Goal: Contribute content

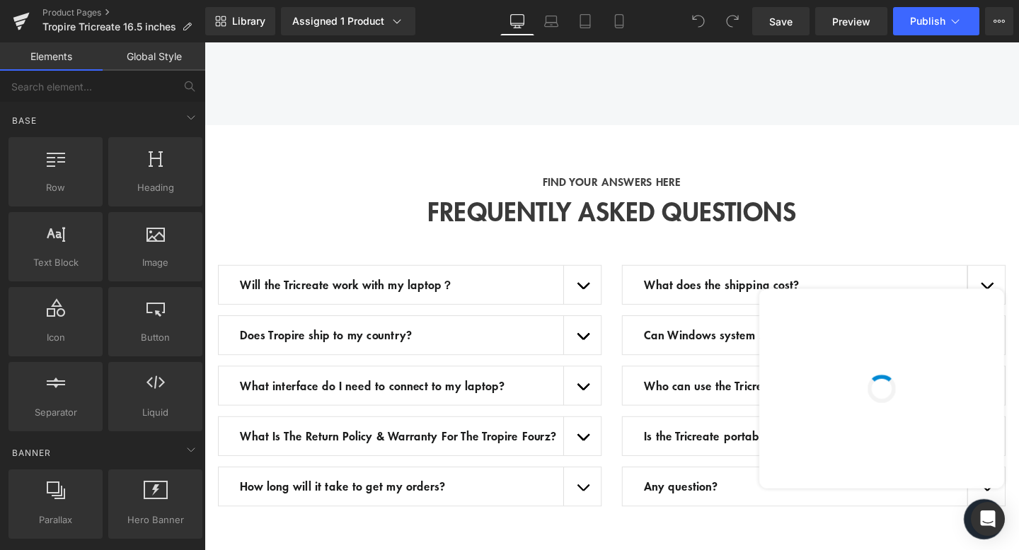
scroll to position [2667, 0]
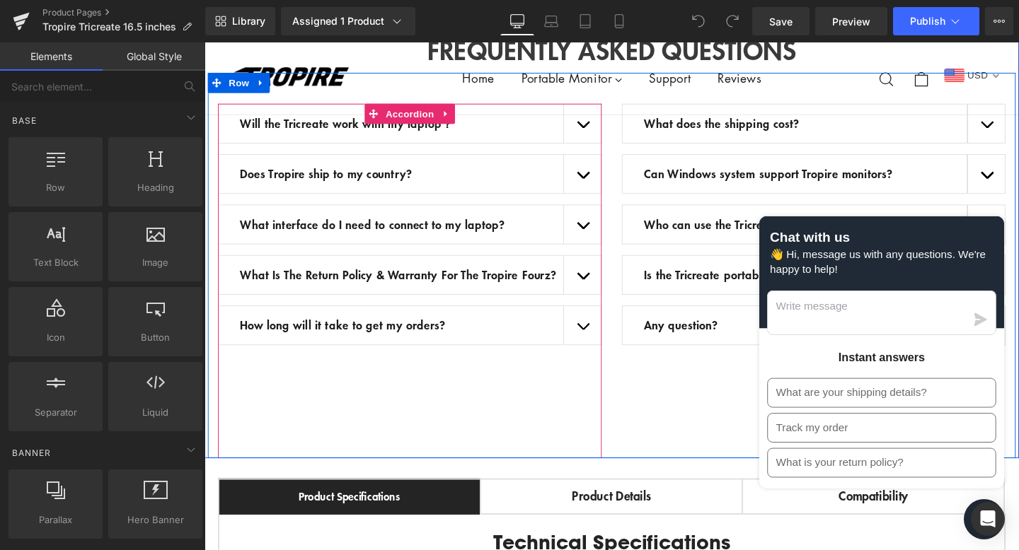
click at [406, 132] on div "Will the Tricreate work with my laptop？ Text Block" at bounding box center [420, 128] width 403 height 42
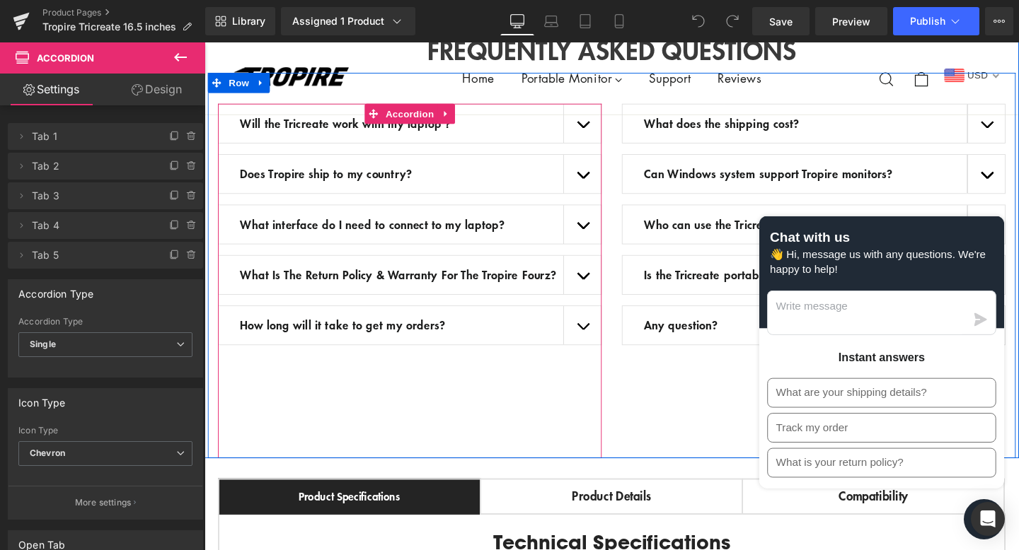
click at [602, 132] on span "button" at bounding box center [602, 132] width 0 height 0
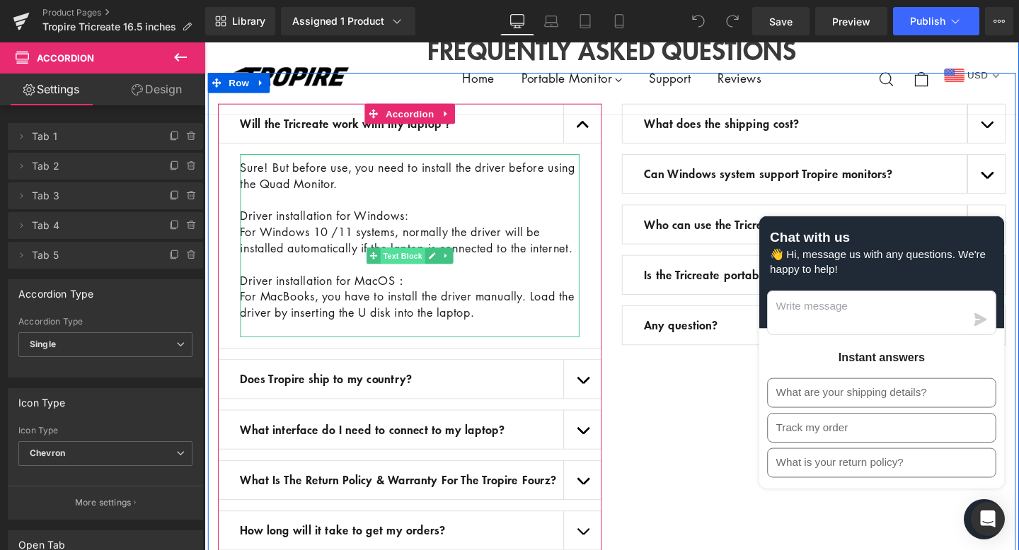
click at [422, 268] on span "Text Block" at bounding box center [412, 266] width 47 height 17
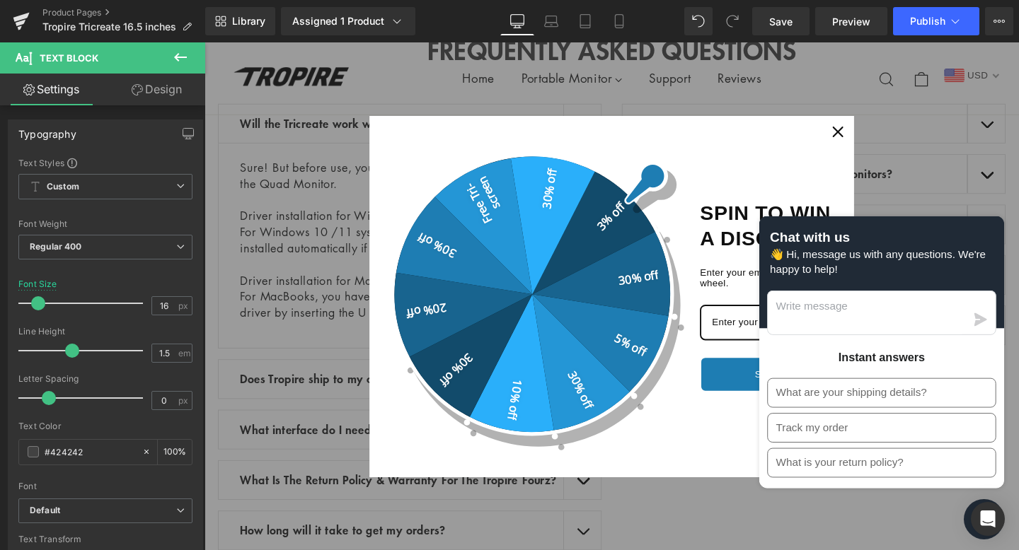
click at [877, 137] on div "Close" at bounding box center [870, 136] width 23 height 23
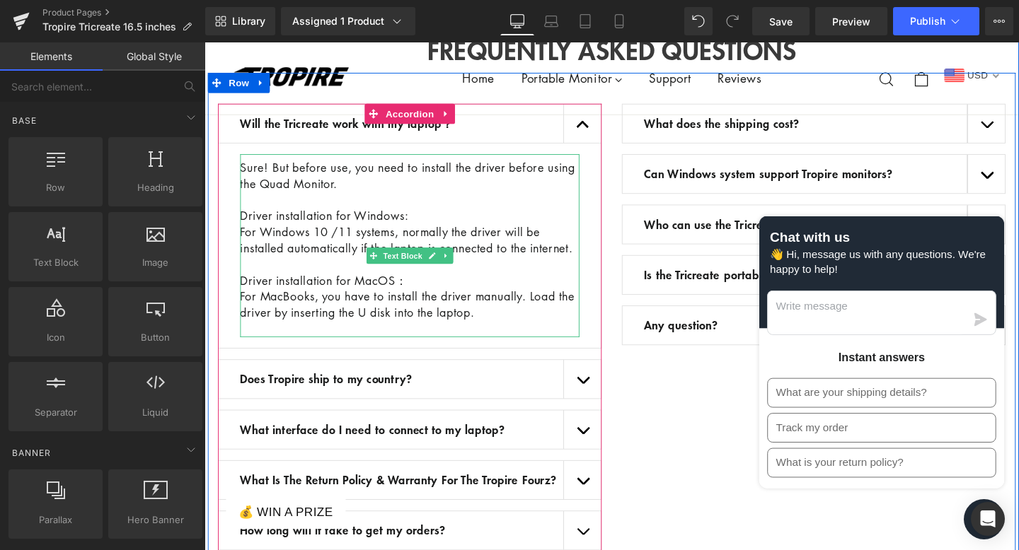
click at [551, 335] on p "For MacBooks, you have to install the driver manually. Load the driver by inser…" at bounding box center [420, 318] width 357 height 34
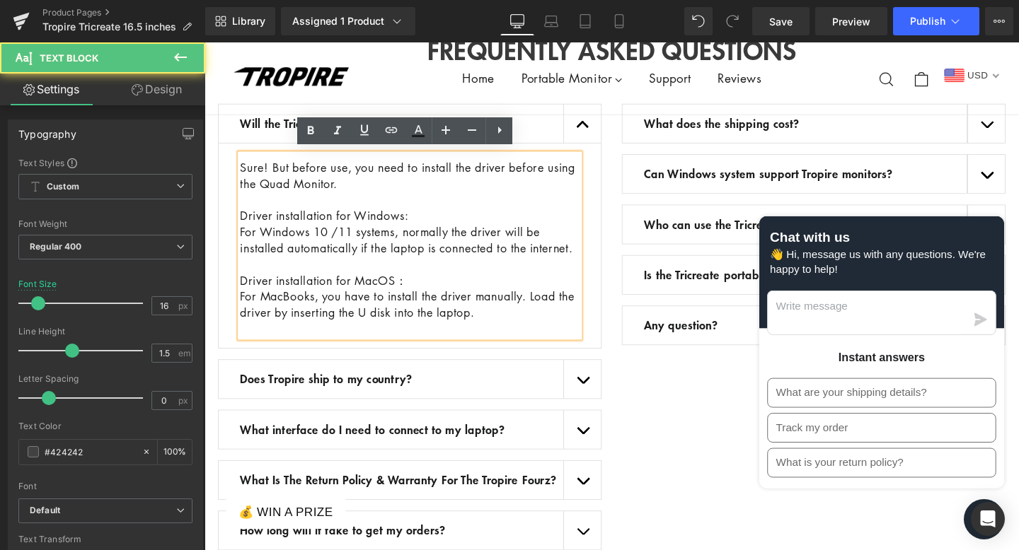
click at [551, 335] on p "For MacBooks, you have to install the driver manually. Load the driver by inser…" at bounding box center [420, 318] width 357 height 34
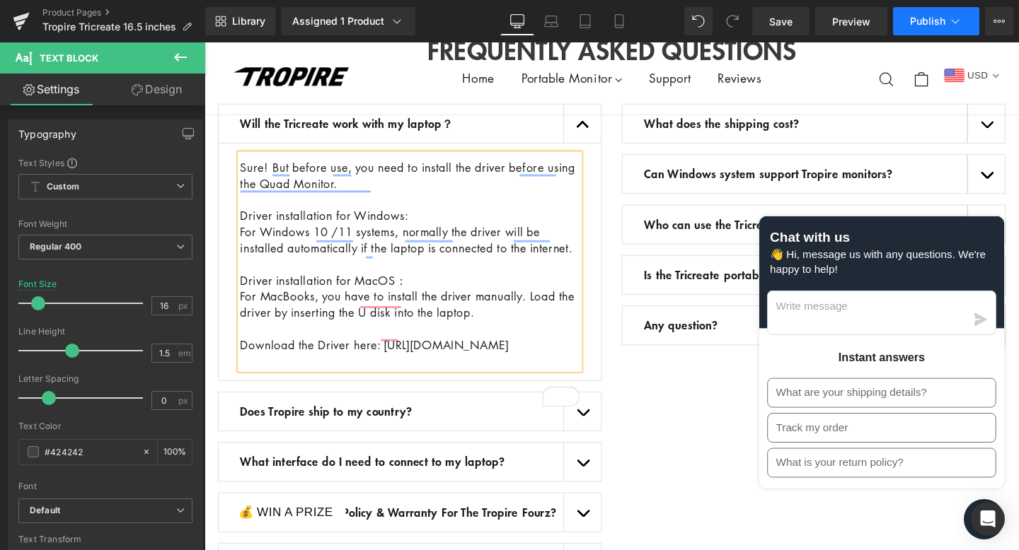
click at [929, 22] on span "Publish" at bounding box center [927, 21] width 35 height 11
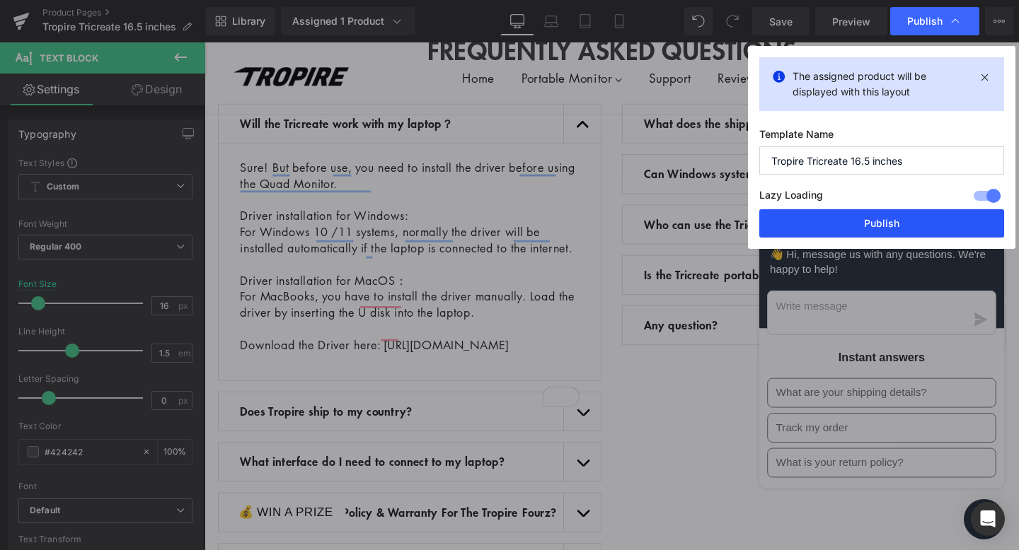
click at [851, 228] on button "Publish" at bounding box center [881, 223] width 245 height 28
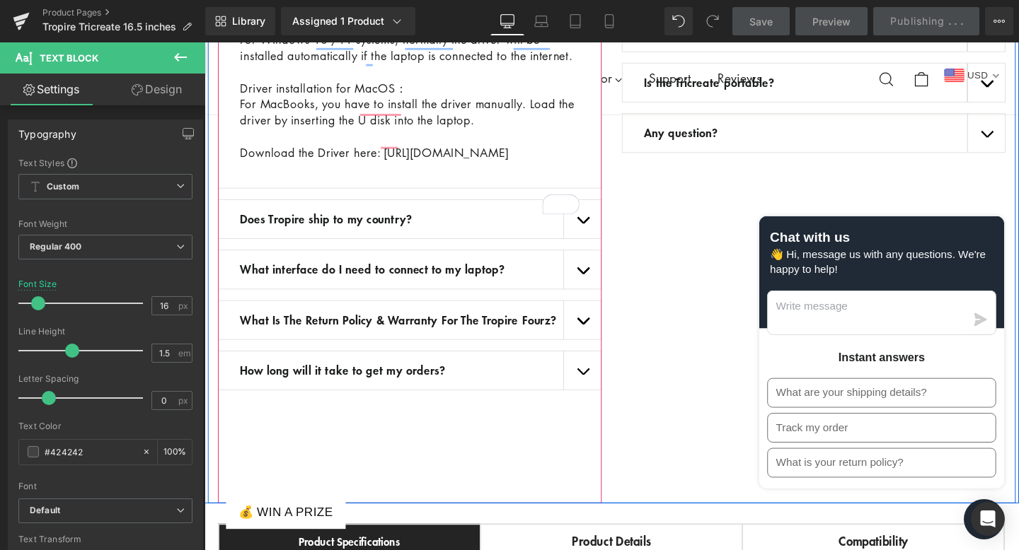
scroll to position [2883, 0]
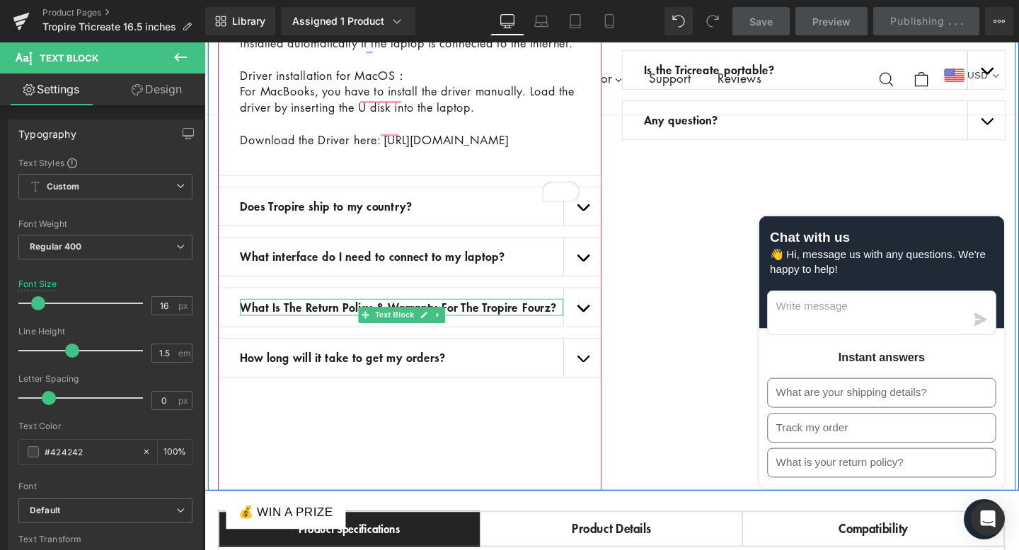
click at [414, 337] on span "Text Block" at bounding box center [404, 328] width 47 height 17
click at [326, 329] on span "What Is The Return Policy & Warranty For The Tropire Fourz?" at bounding box center [408, 320] width 332 height 17
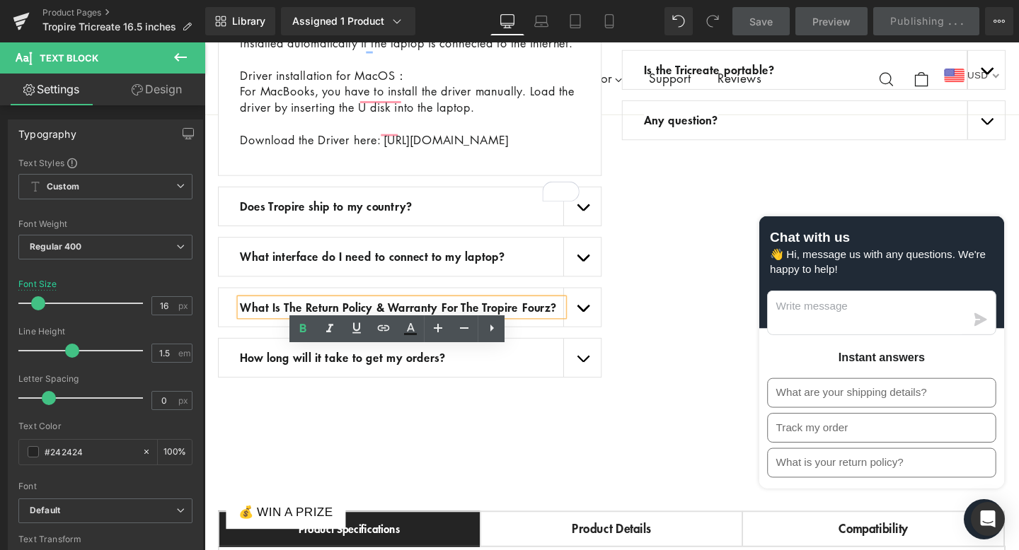
click at [333, 329] on span "What Is The Return Policy & Warranty For The Tropire Fourz?" at bounding box center [408, 320] width 332 height 17
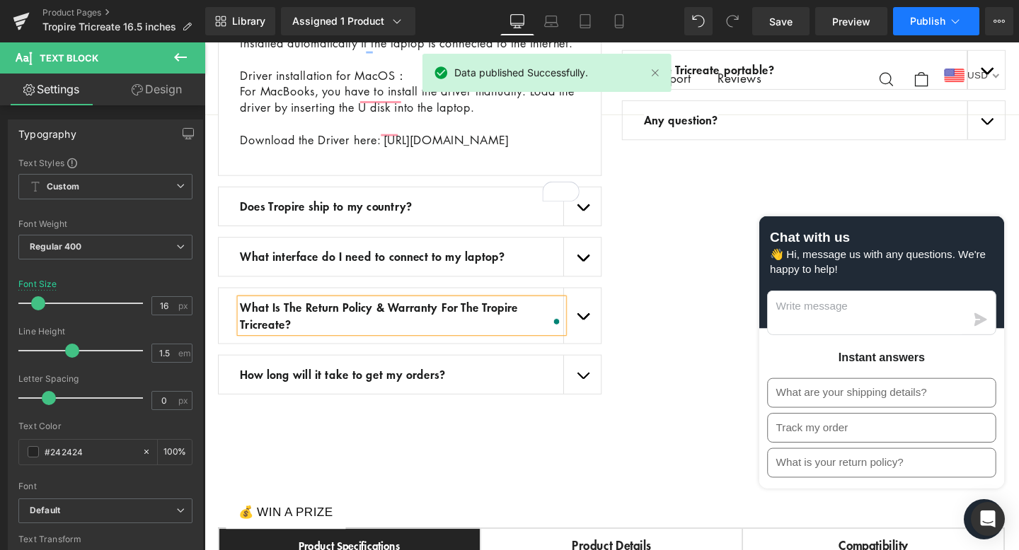
click at [942, 32] on button "Publish" at bounding box center [936, 21] width 86 height 28
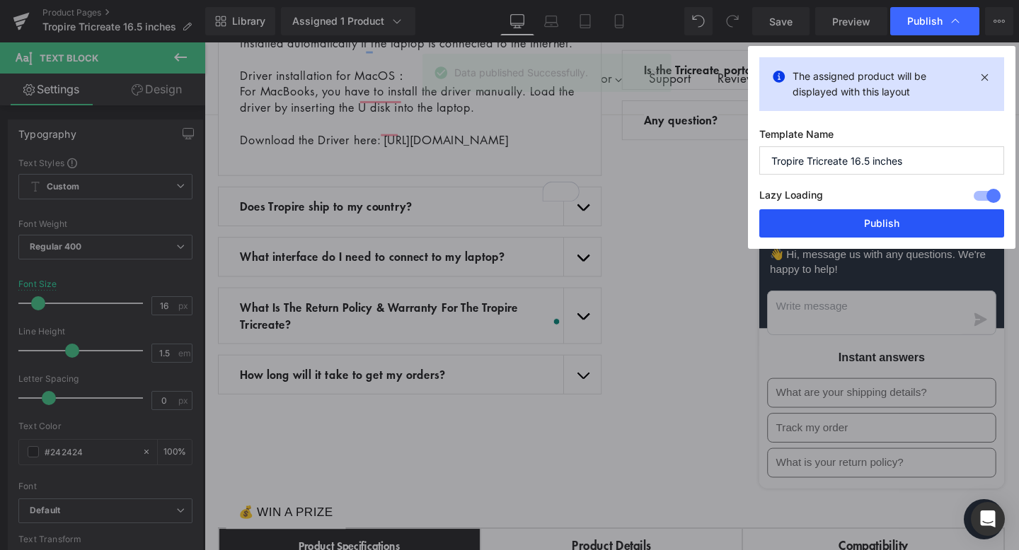
click at [884, 230] on button "Publish" at bounding box center [881, 223] width 245 height 28
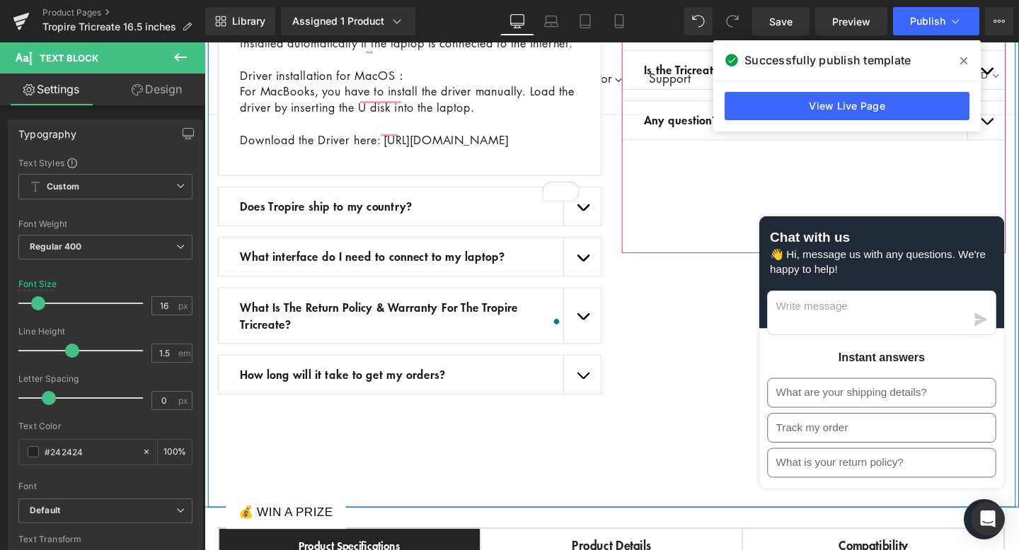
click at [725, 226] on div "What does the shipping cost? Text Block Deliveries made via our website ( [DOMA…" at bounding box center [844, 77] width 403 height 373
